Goal: Find specific page/section: Find specific page/section

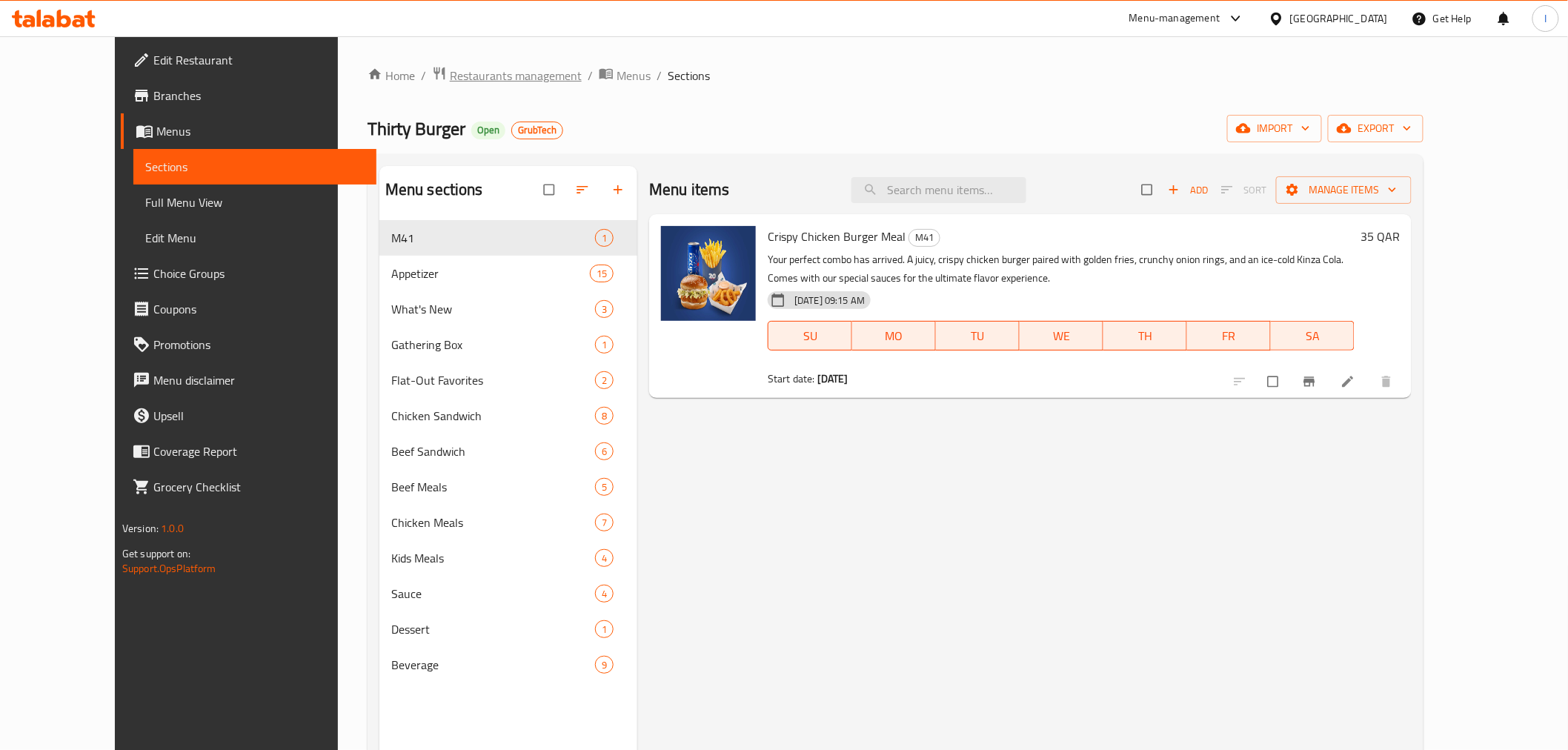
click at [450, 73] on span "Restaurants management" at bounding box center [515, 75] width 132 height 18
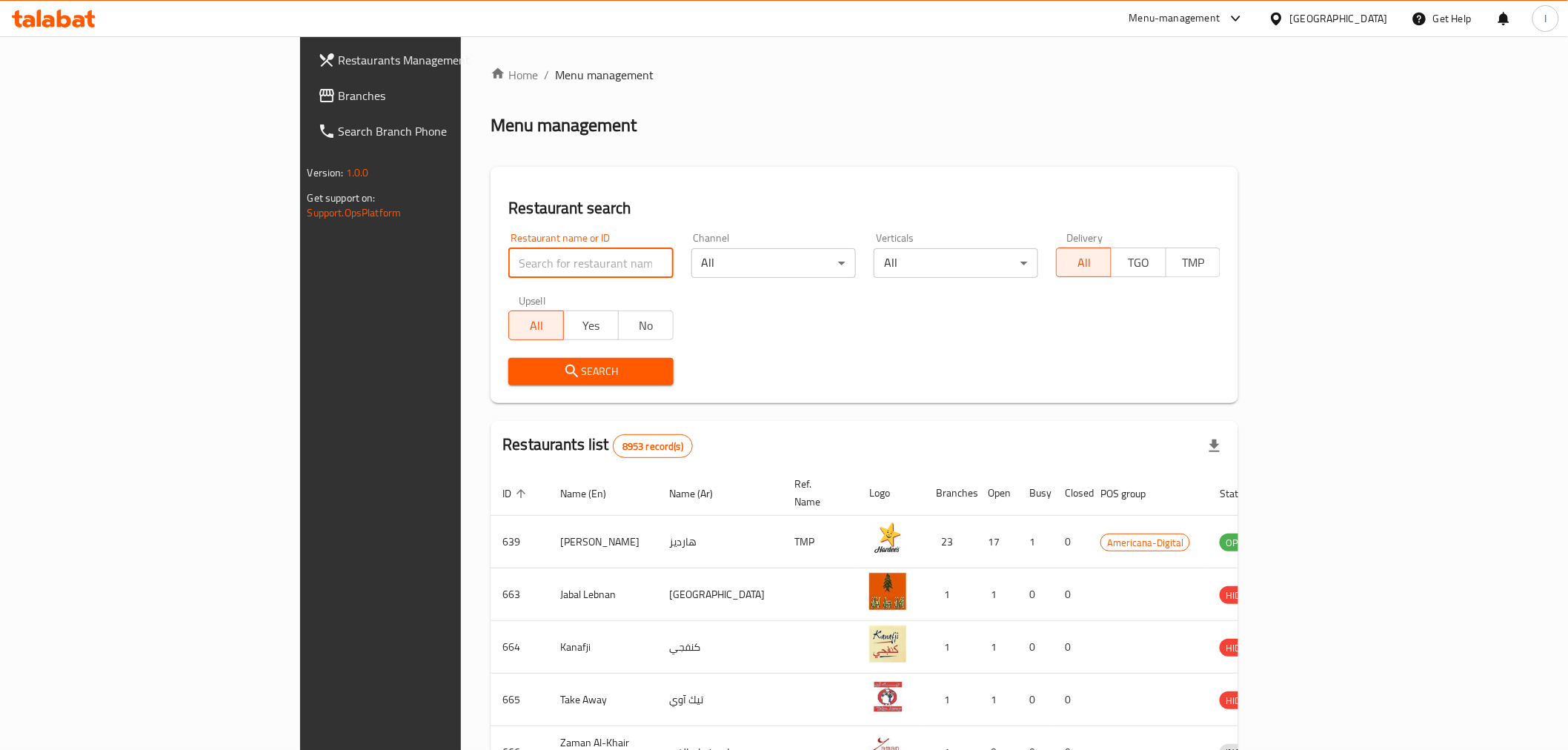
click at [509, 263] on input "search" at bounding box center [591, 263] width 164 height 30
paste input "Kachi Restaurant"
type input "Kachi Restaurant"
click at [520, 368] on span "Search" at bounding box center [591, 372] width 141 height 19
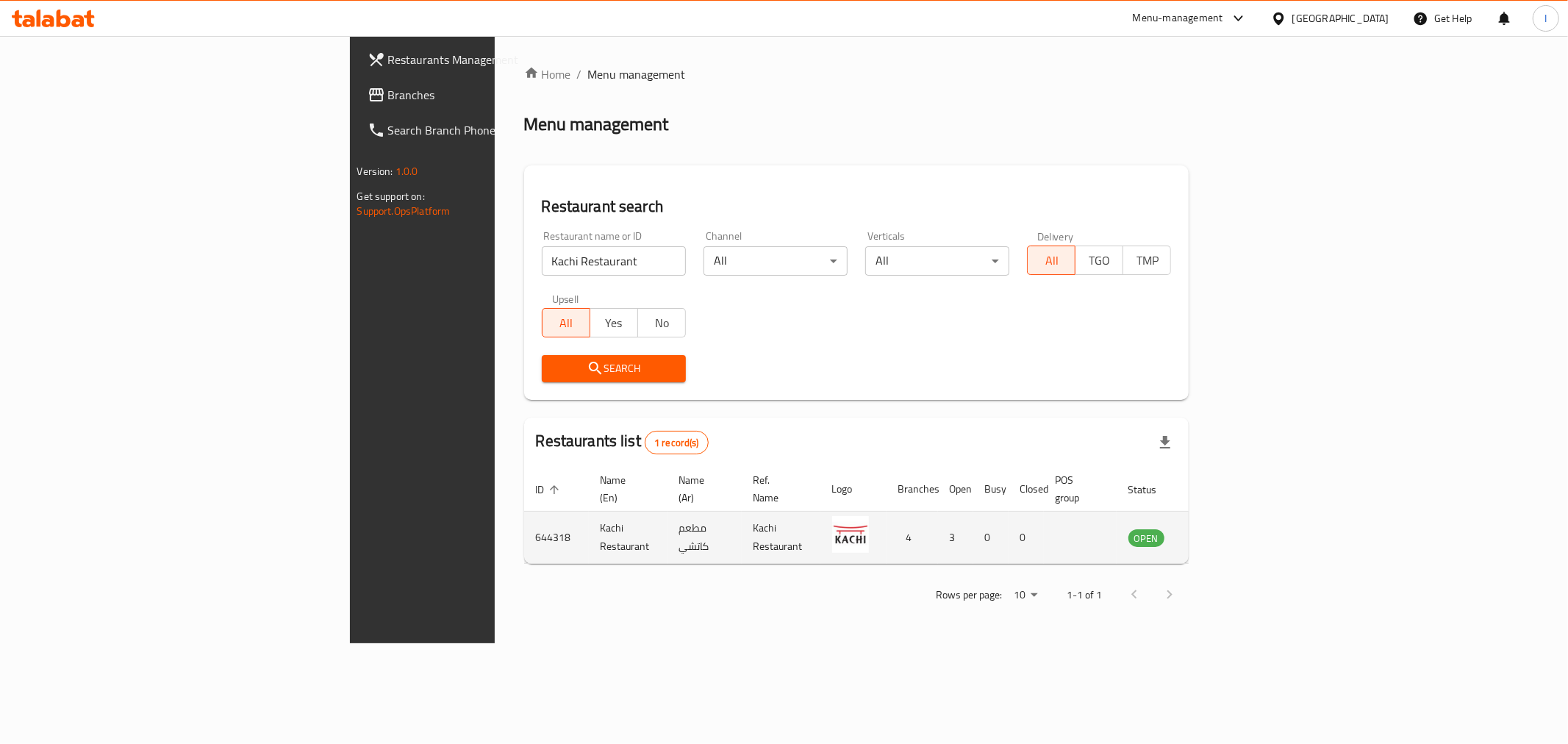
click at [1223, 532] on icon "enhanced table" at bounding box center [1215, 538] width 16 height 12
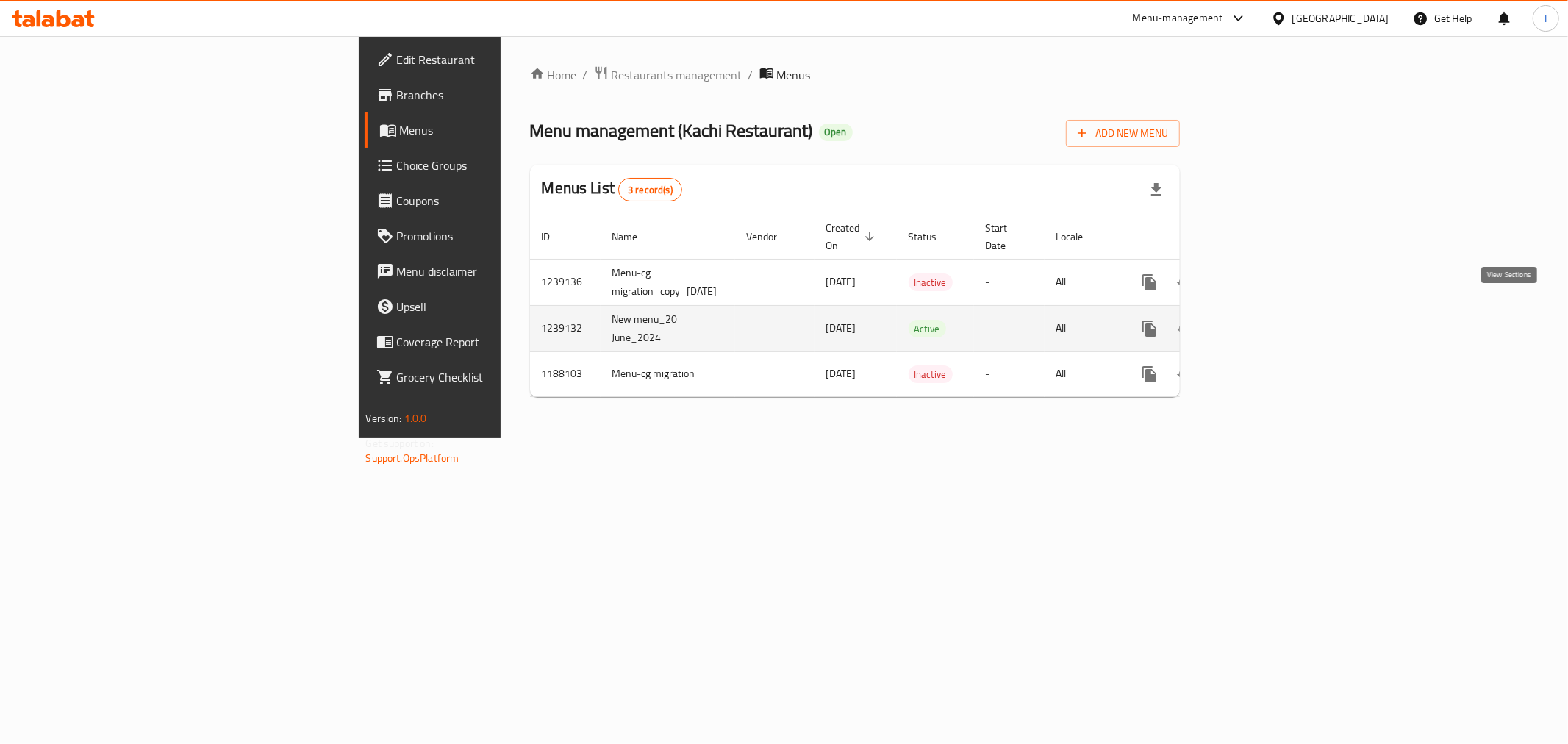
click at [1264, 320] on icon "enhanced table" at bounding box center [1256, 329] width 18 height 18
